Goal: Task Accomplishment & Management: Understand process/instructions

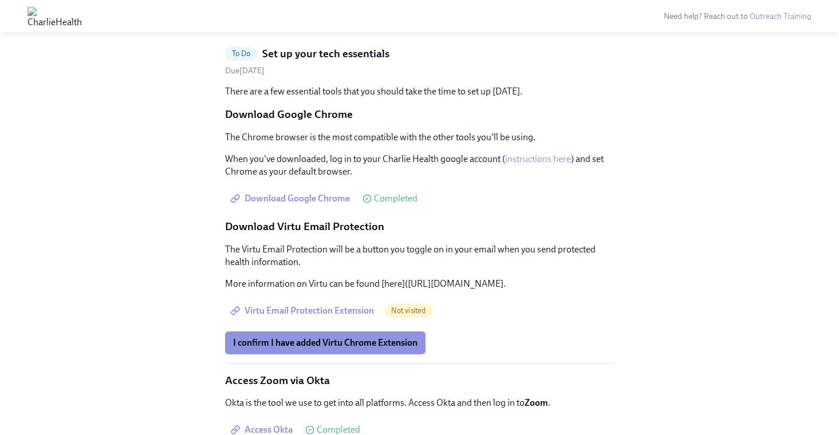
scroll to position [759, 0]
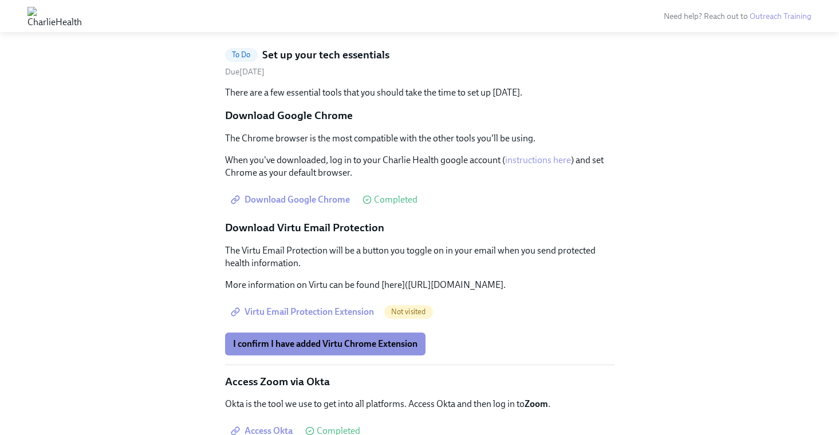
click at [333, 23] on span "I've enabled my email templates in Gmail" at bounding box center [314, 17] width 162 height 11
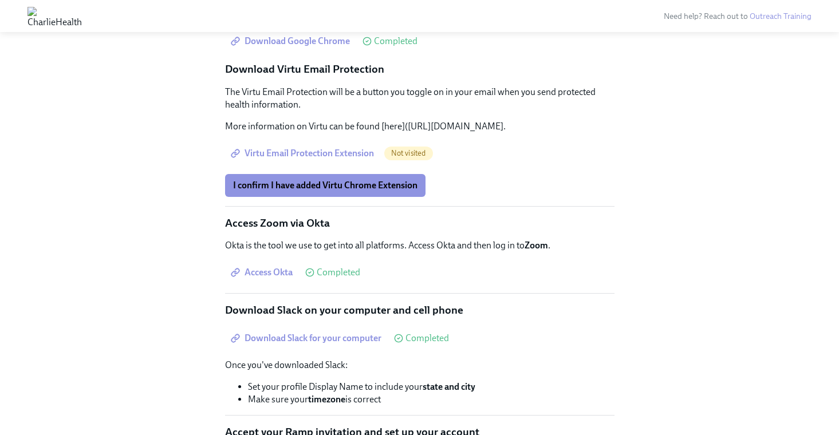
scroll to position [529, 0]
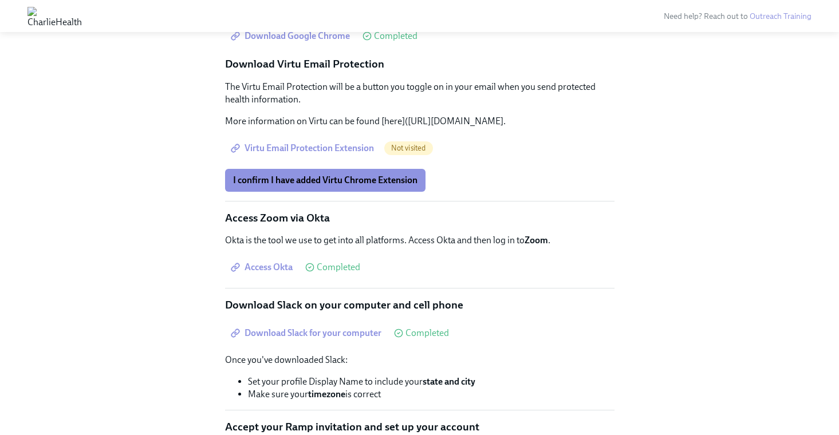
click at [308, 154] on span "Virtu Email Protection Extension" at bounding box center [303, 148] width 141 height 11
click at [293, 186] on span "I confirm I have added Virtu Chrome Extension" at bounding box center [325, 180] width 184 height 11
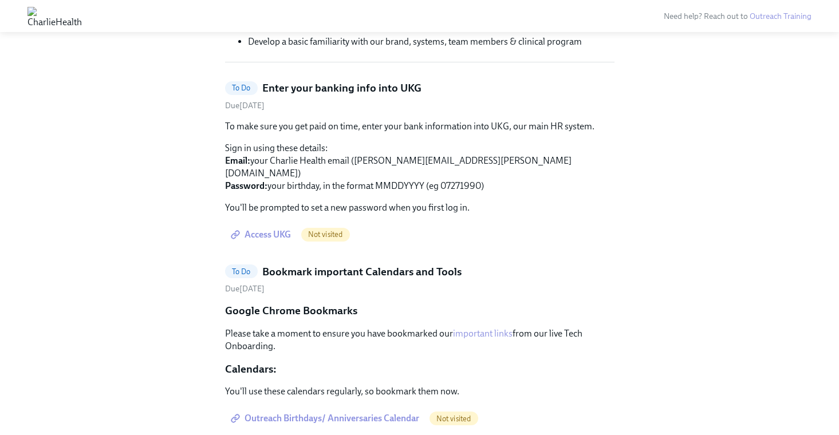
scroll to position [331, 0]
click at [276, 230] on span "Access UKG" at bounding box center [262, 235] width 58 height 11
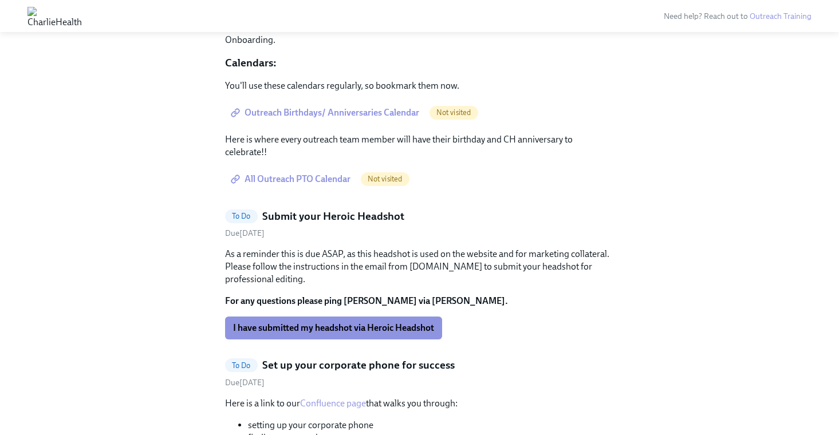
scroll to position [453, 0]
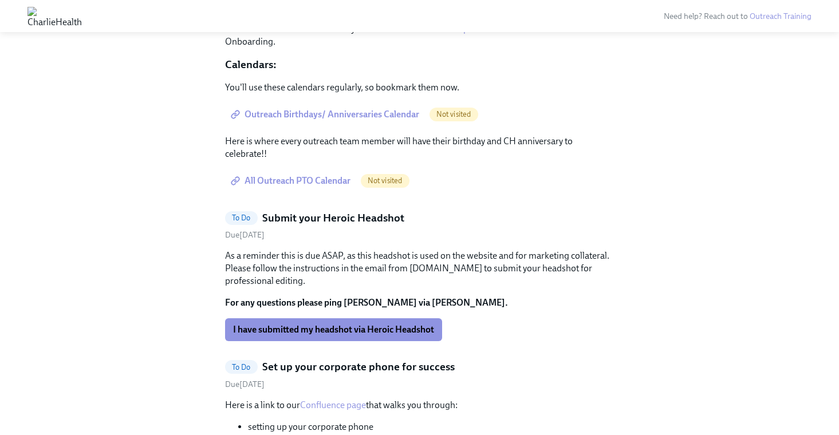
click at [339, 115] on span "Outreach Birthdays/ Anniversaries Calendar" at bounding box center [326, 114] width 186 height 11
click at [306, 113] on span "Outreach Birthdays/ Anniversaries Calendar" at bounding box center [326, 114] width 186 height 11
click at [259, 177] on span "All Outreach PTO Calendar" at bounding box center [291, 180] width 117 height 11
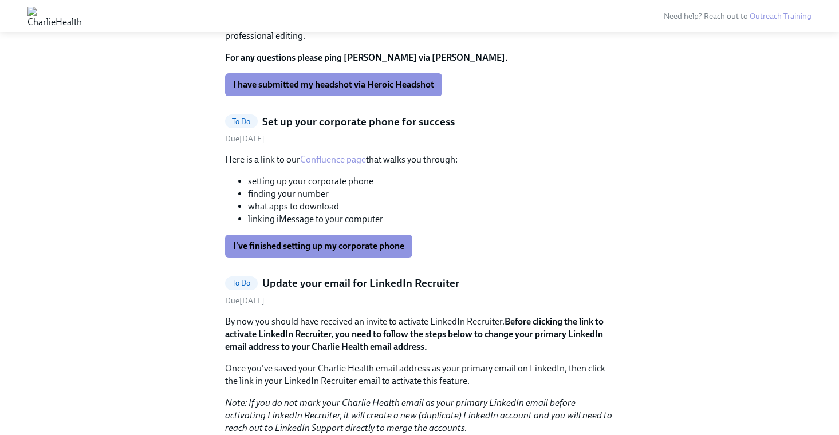
scroll to position [450, 0]
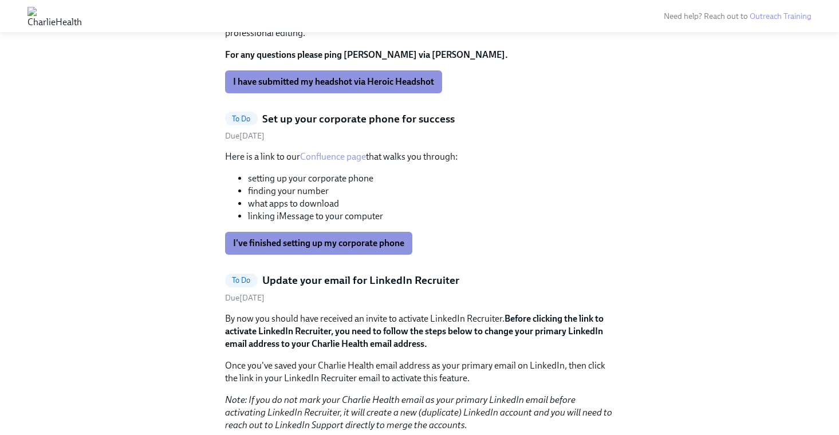
click at [305, 159] on link "Confluence page" at bounding box center [333, 156] width 66 height 11
click at [266, 249] on button "I've finished setting up my corporate phone" at bounding box center [318, 243] width 187 height 23
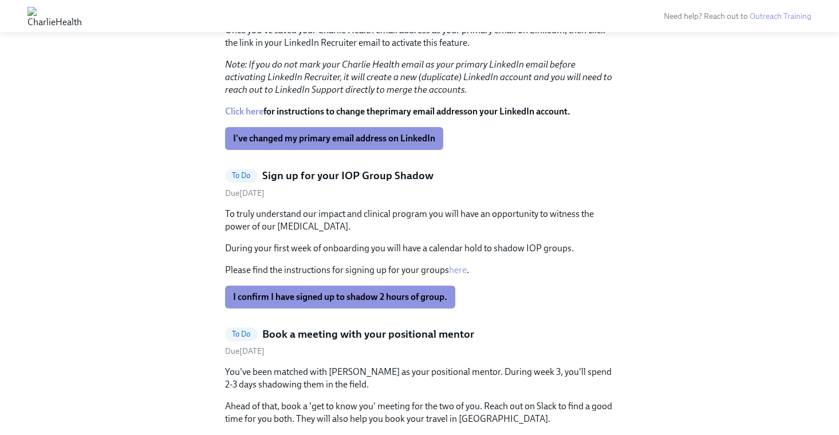
scroll to position [625, 0]
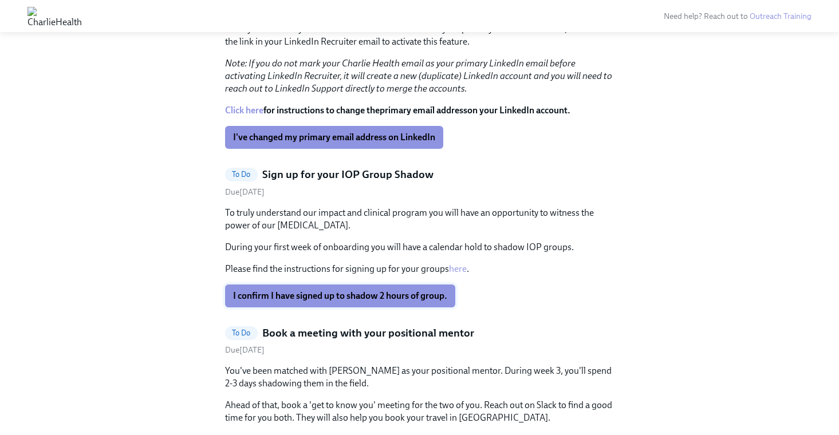
click at [234, 291] on span "I confirm I have signed up to shadow 2 hours of group." at bounding box center [340, 295] width 214 height 11
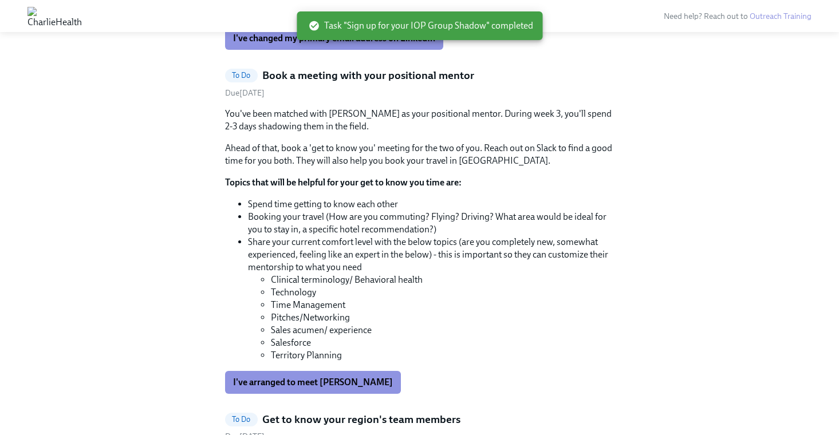
scroll to position [732, 0]
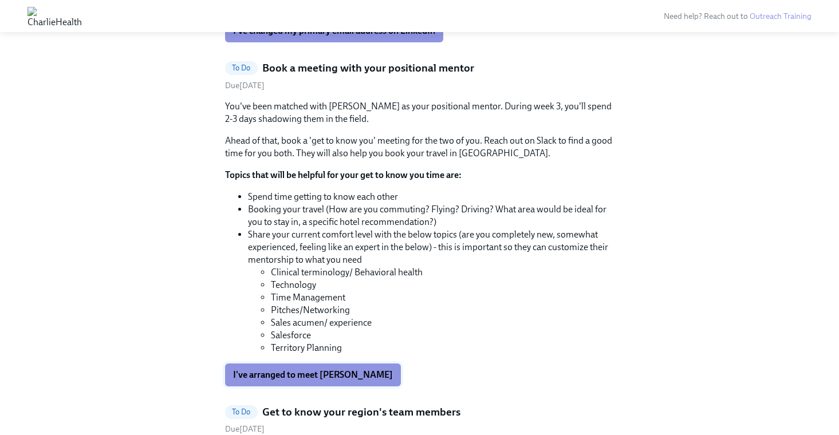
click at [239, 374] on span "I've arranged to meet [PERSON_NAME]" at bounding box center [313, 375] width 160 height 11
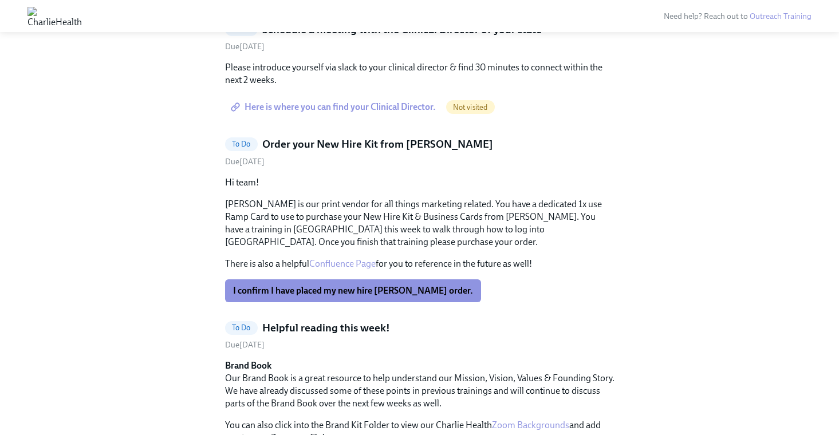
scroll to position [1251, 0]
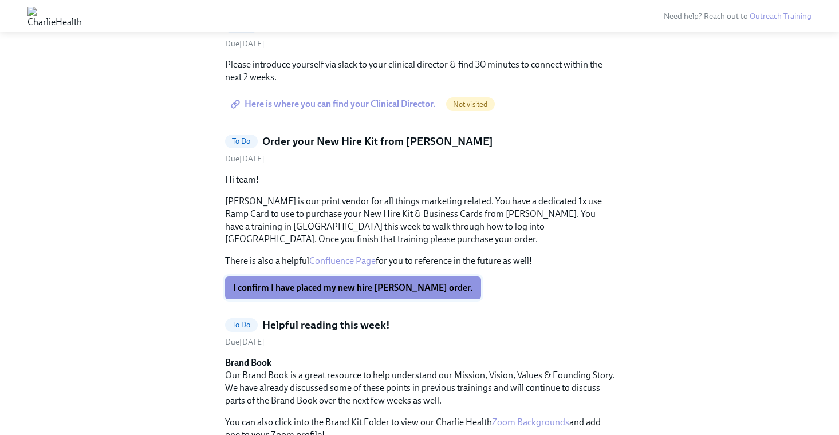
click at [246, 297] on button "I confirm I have placed my new hire [PERSON_NAME] order." at bounding box center [353, 288] width 256 height 23
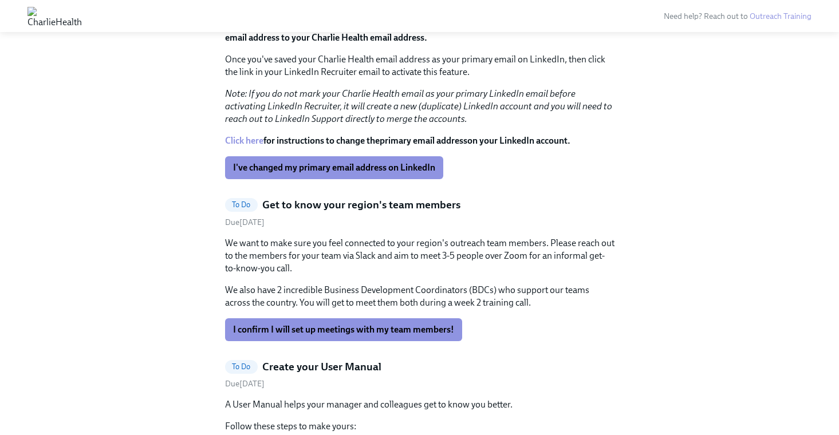
scroll to position [596, 0]
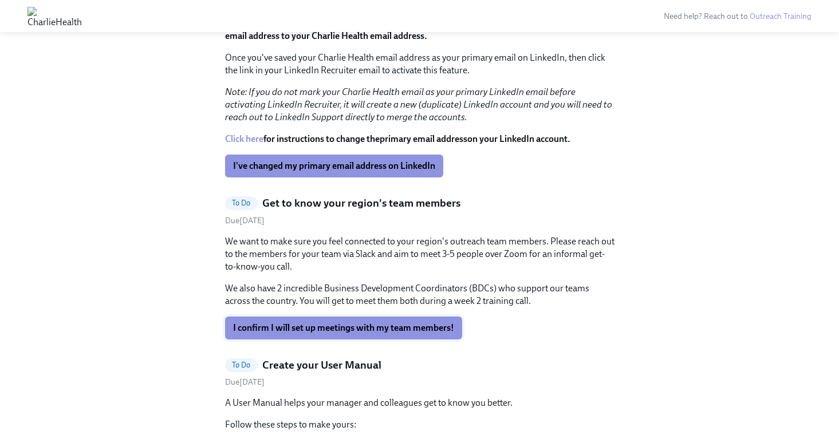
click at [247, 326] on span "I confirm I will set up meetings with my team members!" at bounding box center [343, 328] width 221 height 11
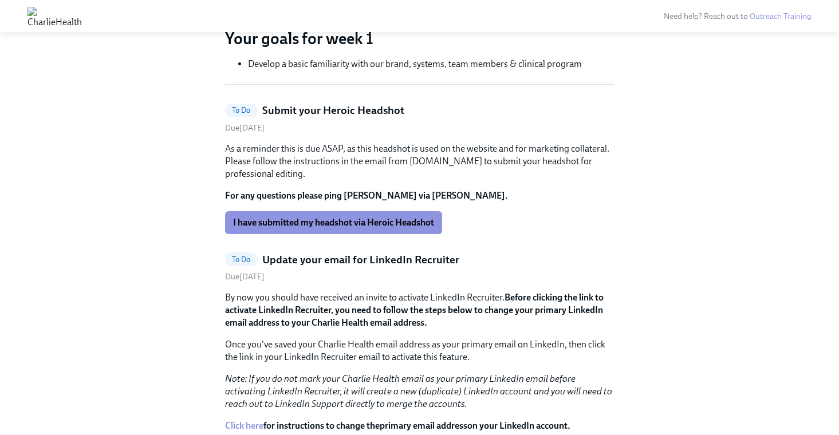
scroll to position [289, 0]
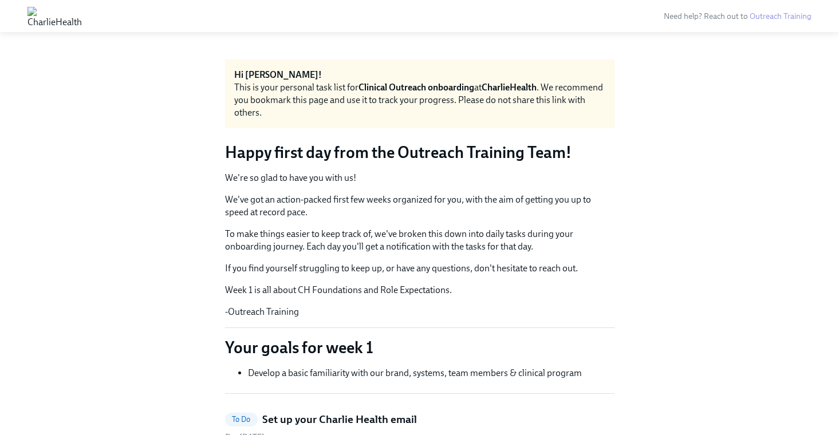
scroll to position [773, 0]
